Goal: Task Accomplishment & Management: Manage account settings

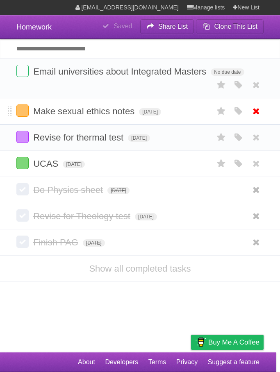
click at [248, 112] on link at bounding box center [256, 112] width 16 height 14
click at [253, 111] on icon at bounding box center [255, 112] width 11 height 14
click at [260, 112] on icon at bounding box center [255, 112] width 11 height 14
click at [255, 118] on icon at bounding box center [255, 112] width 11 height 14
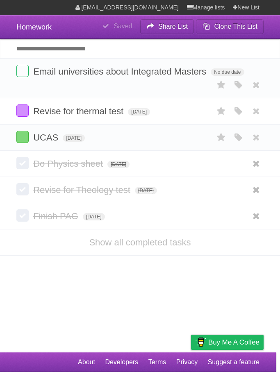
click at [191, 47] on input "Add another task" at bounding box center [140, 48] width 280 height 19
type input "**********"
click input "*********" at bounding box center [0, 0] width 0 height 0
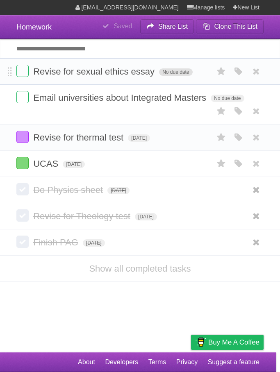
click at [174, 75] on span "No due date" at bounding box center [175, 71] width 33 height 7
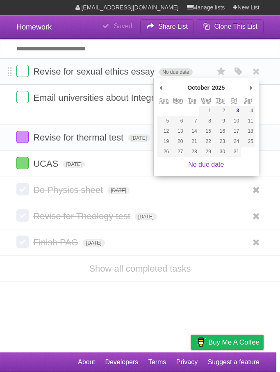
type span "Wed Oct 08 2025"
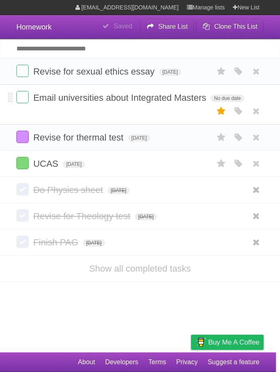
click at [221, 115] on icon at bounding box center [221, 112] width 11 height 14
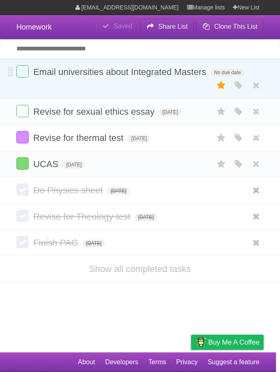
click at [218, 91] on icon at bounding box center [221, 86] width 11 height 14
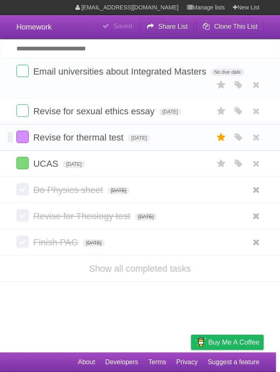
click at [221, 144] on icon at bounding box center [221, 138] width 11 height 14
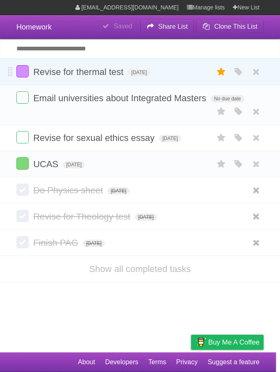
click at [222, 70] on icon at bounding box center [221, 72] width 11 height 14
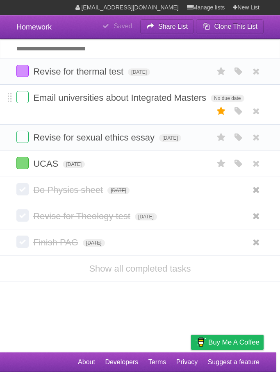
click at [227, 114] on label at bounding box center [222, 112] width 16 height 14
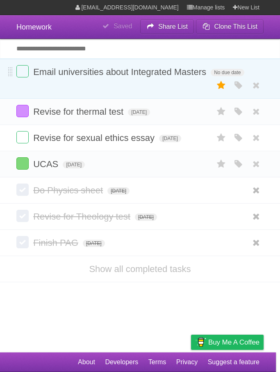
click at [225, 85] on icon at bounding box center [221, 86] width 11 height 14
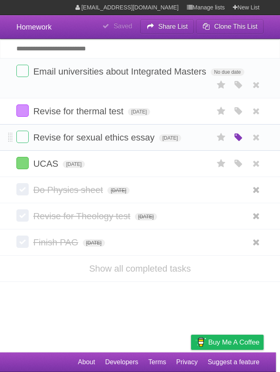
click at [240, 140] on icon "button" at bounding box center [238, 137] width 11 height 11
click at [192, 141] on label "Purple" at bounding box center [191, 137] width 9 height 9
click at [150, 323] on article "**********" at bounding box center [140, 176] width 280 height 352
